Goal: Contribute content: Add original content to the website for others to see

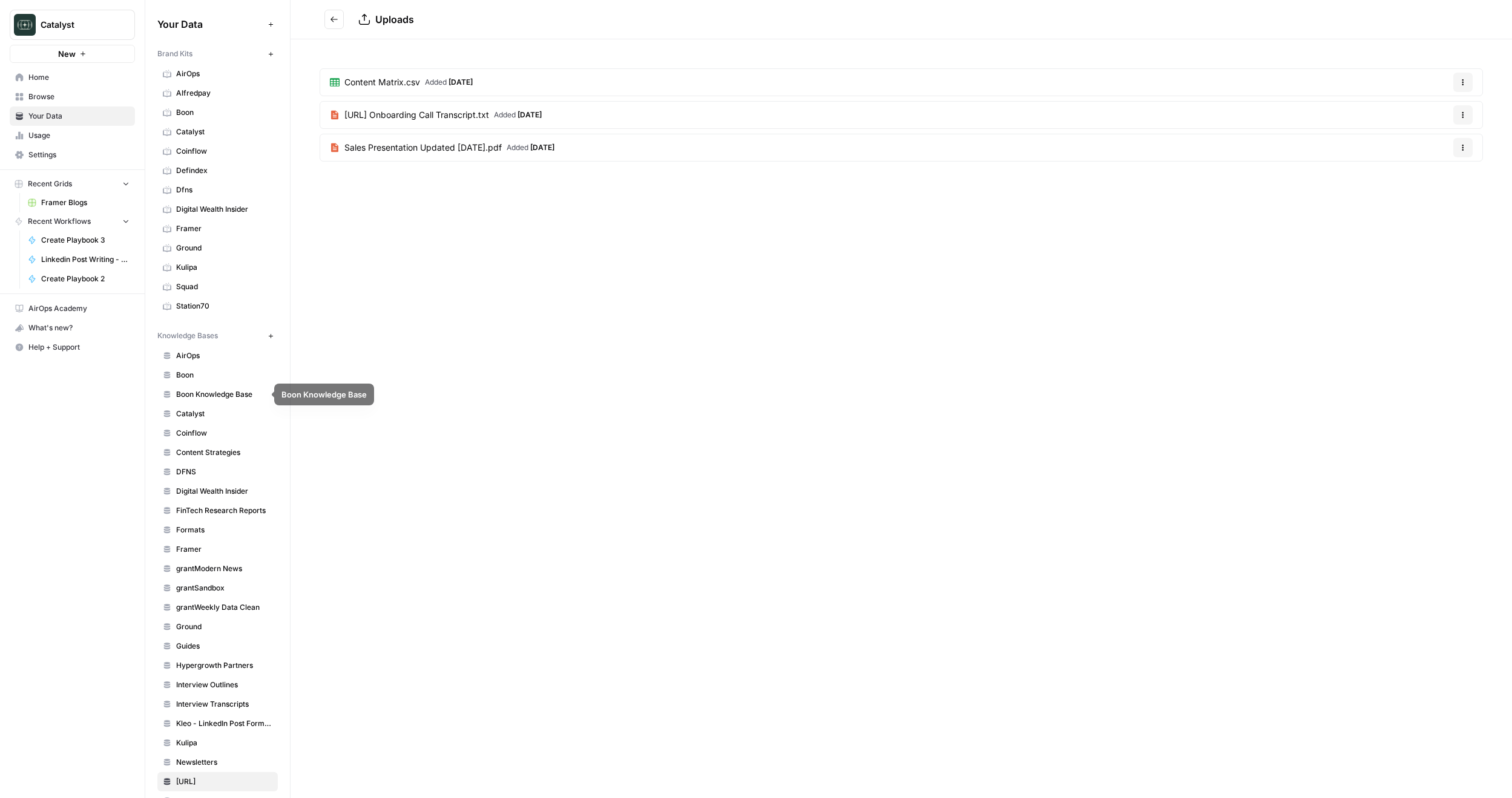
click at [206, 435] on span "Coinflow" at bounding box center [224, 433] width 96 height 11
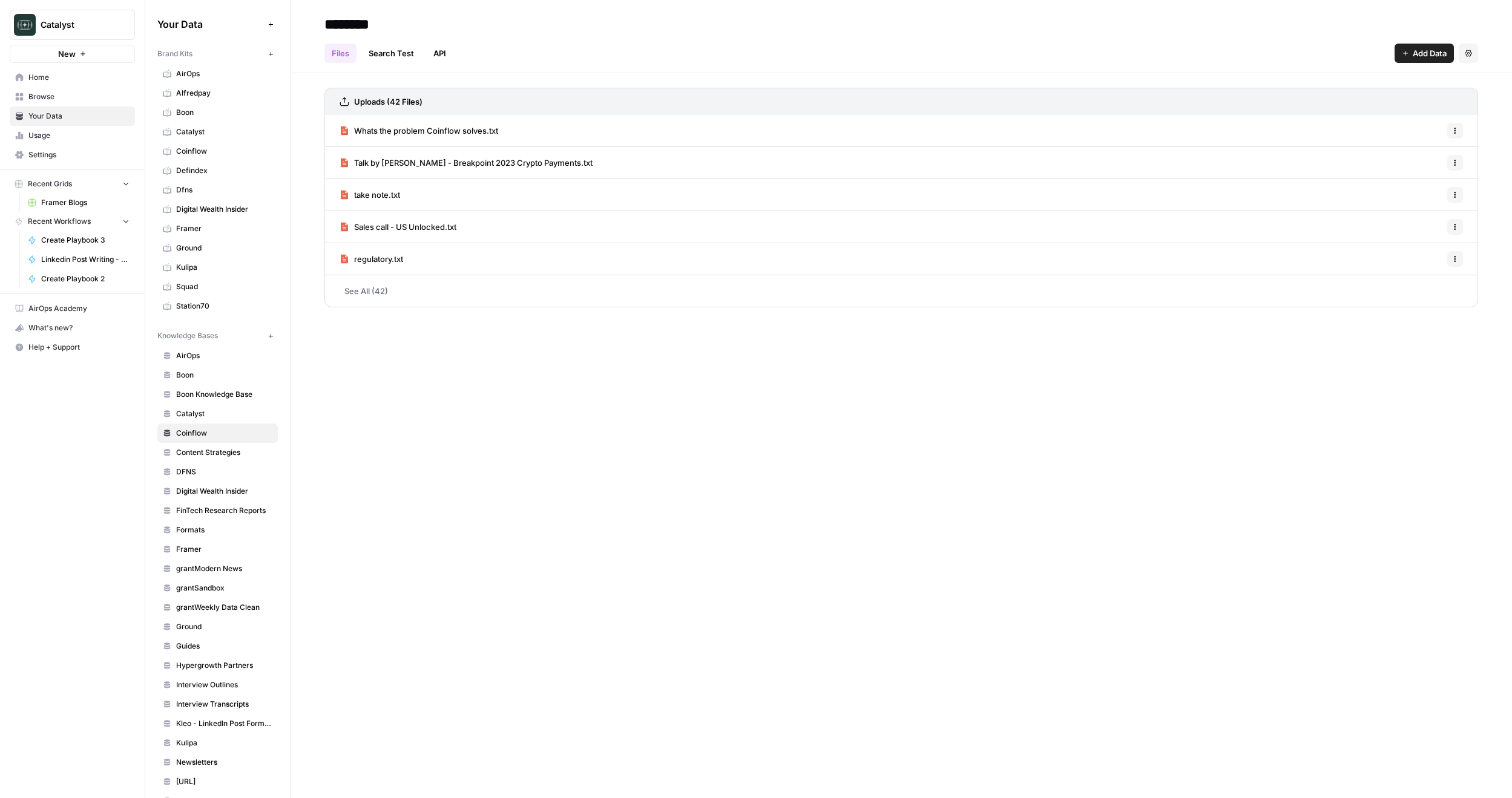
click at [1432, 55] on span "Add Data" at bounding box center [1430, 53] width 34 height 12
click at [1377, 81] on span "Upload Files" at bounding box center [1383, 81] width 110 height 12
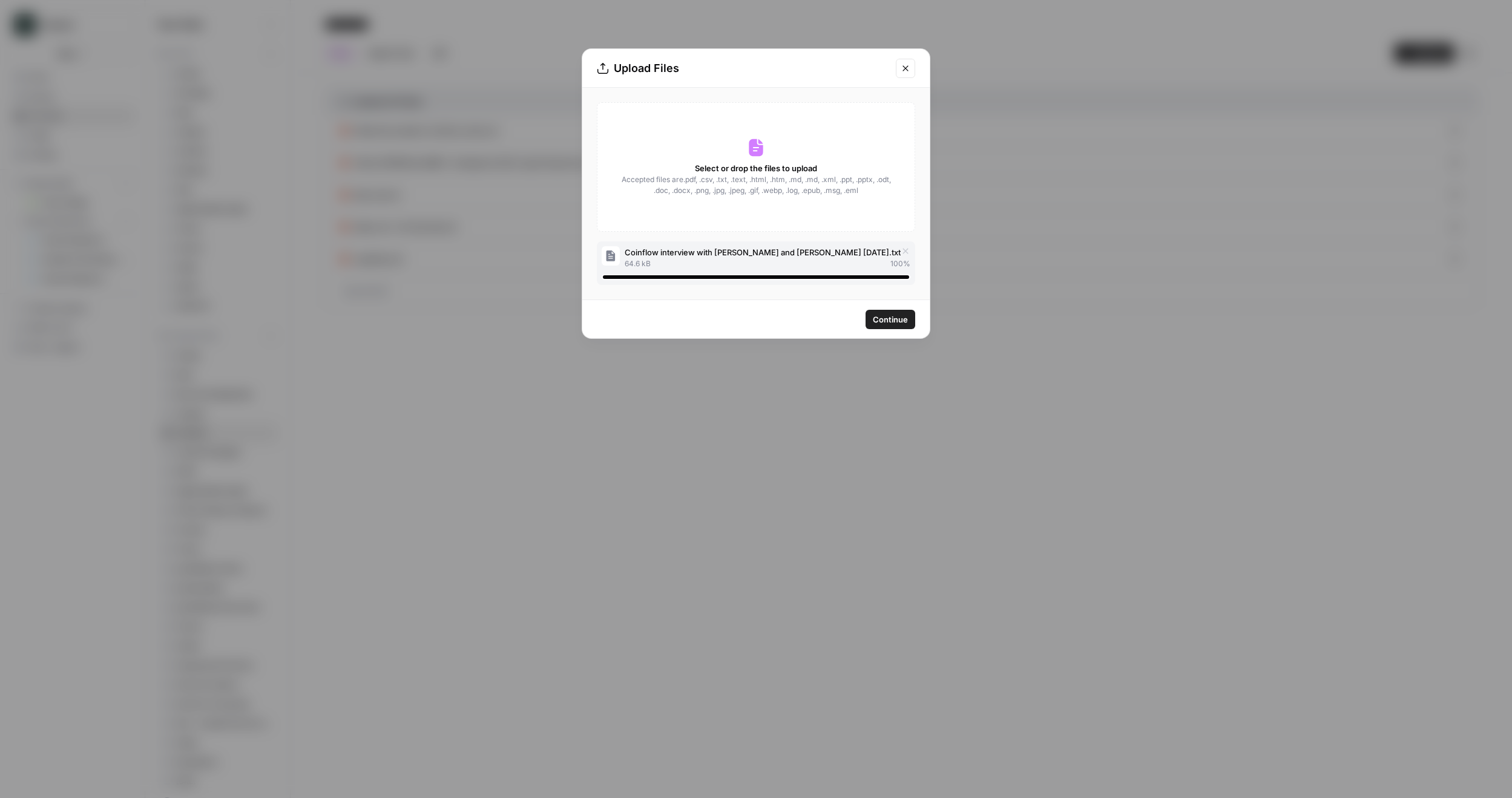
click at [893, 317] on span "Continue" at bounding box center [890, 319] width 35 height 12
